Goal: Task Accomplishment & Management: Manage account settings

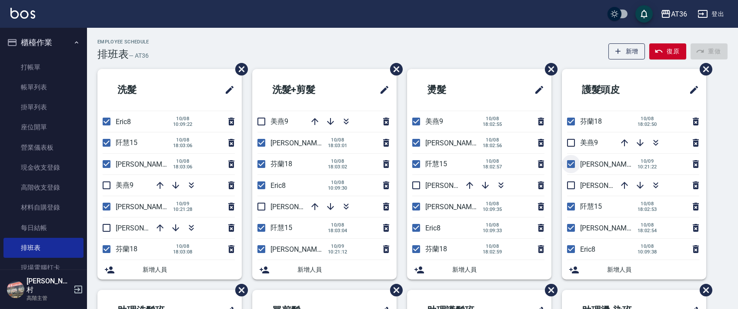
click at [572, 168] on input "checkbox" at bounding box center [571, 164] width 18 height 18
checkbox input "false"
click at [412, 122] on input "checkbox" at bounding box center [416, 122] width 18 height 18
checkbox input "false"
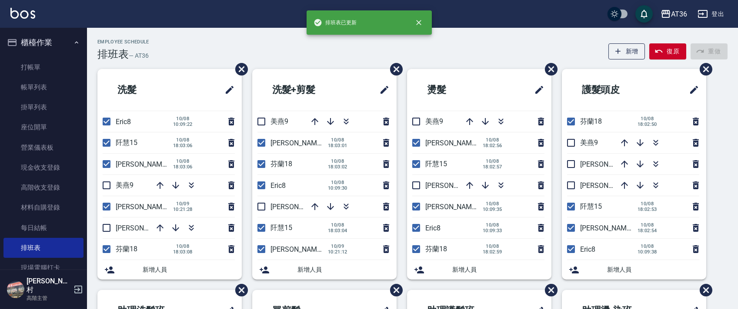
drag, startPoint x: 419, startPoint y: 207, endPoint x: 334, endPoint y: 187, distance: 86.7
click at [418, 207] on input "checkbox" at bounding box center [416, 207] width 18 height 18
checkbox input "false"
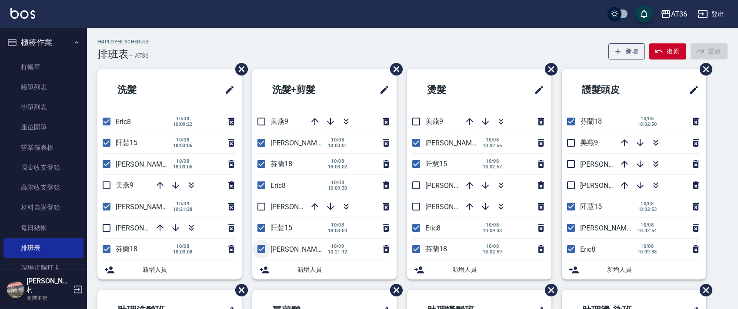
click at [263, 250] on input "checkbox" at bounding box center [261, 249] width 18 height 18
checkbox input "false"
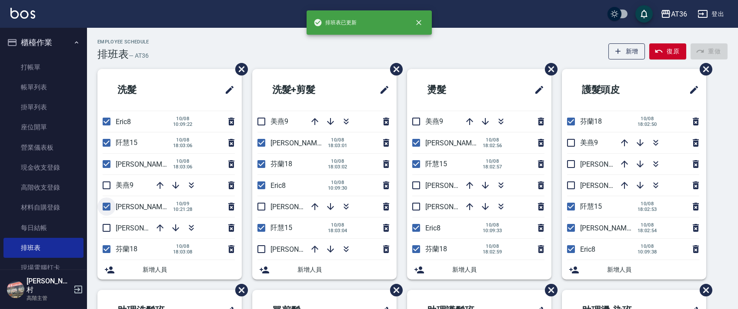
click at [106, 209] on input "checkbox" at bounding box center [106, 207] width 18 height 18
checkbox input "false"
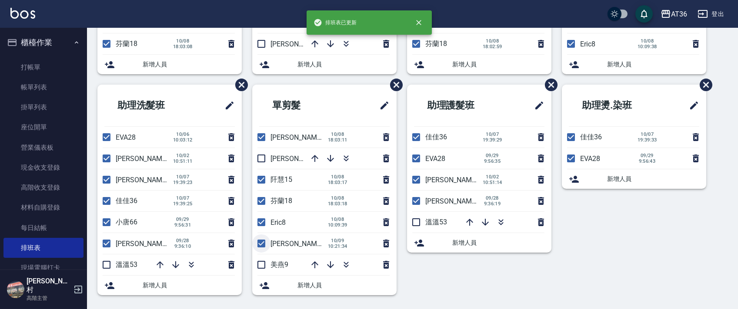
click at [263, 239] on input "checkbox" at bounding box center [261, 244] width 18 height 18
checkbox input "false"
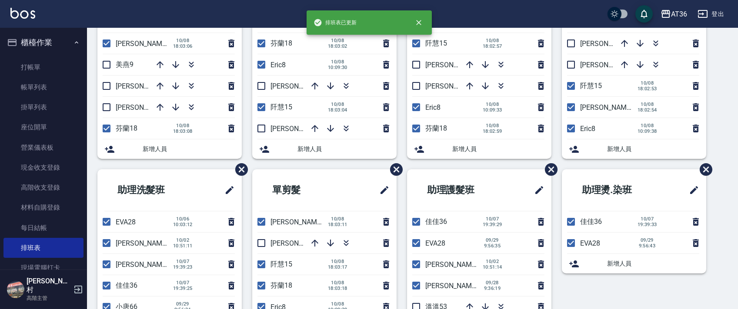
scroll to position [0, 0]
